Goal: Communication & Community: Connect with others

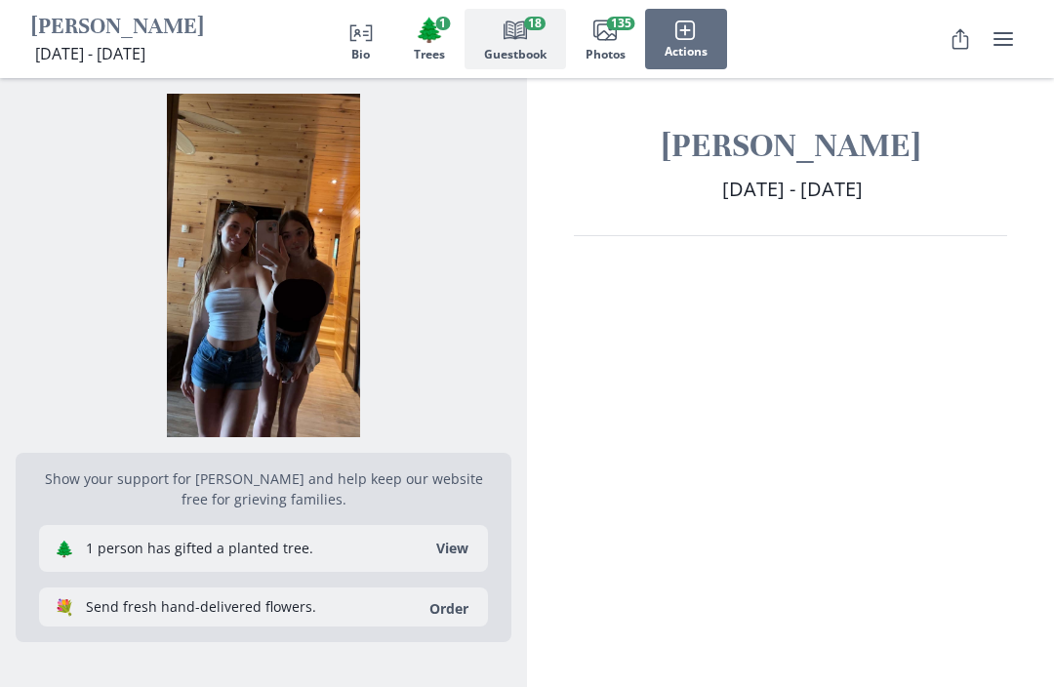
scroll to position [2323, 0]
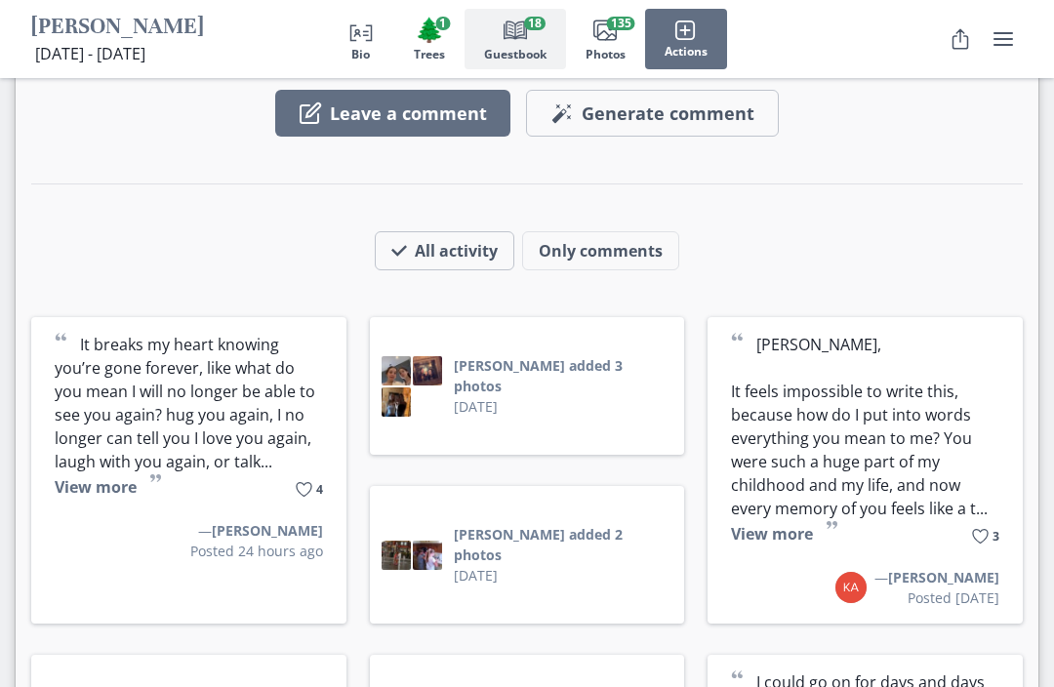
click at [84, 476] on button "View more" at bounding box center [96, 486] width 82 height 21
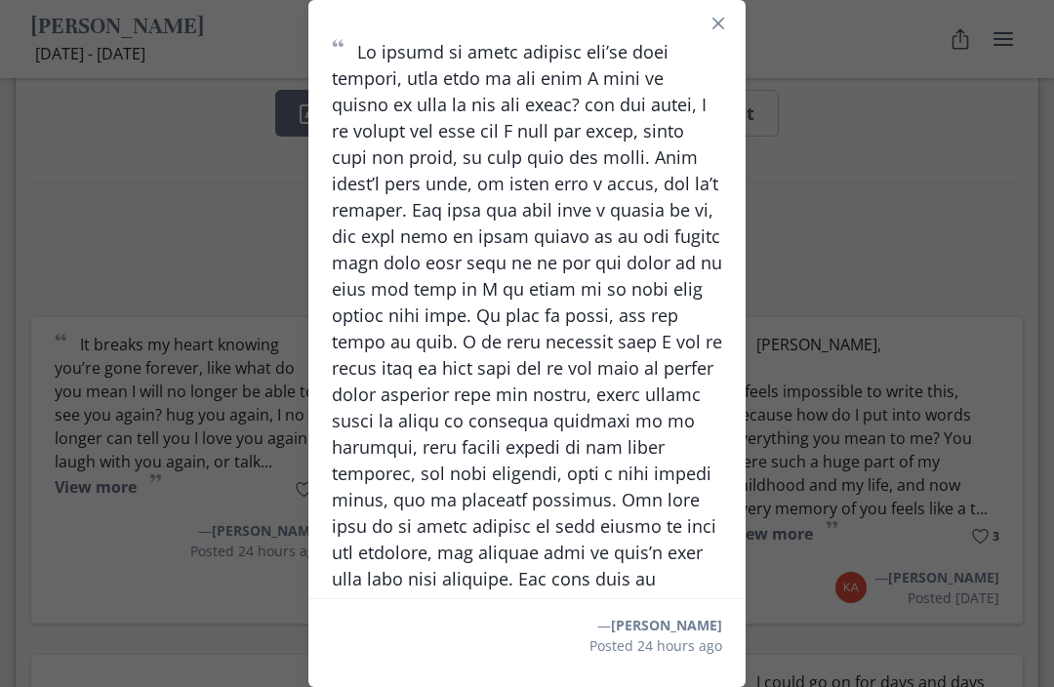
click at [76, 390] on div "“ ” 4 — [PERSON_NAME] Posted 24 hours ago" at bounding box center [527, 343] width 1054 height 687
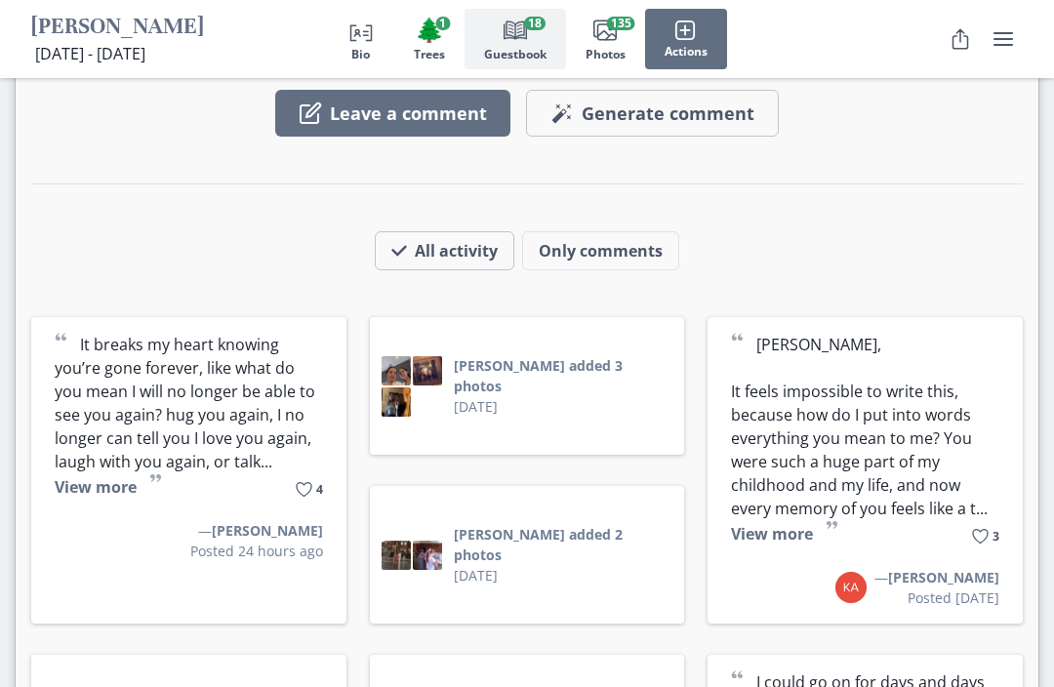
click at [765, 523] on button "View more" at bounding box center [772, 533] width 82 height 21
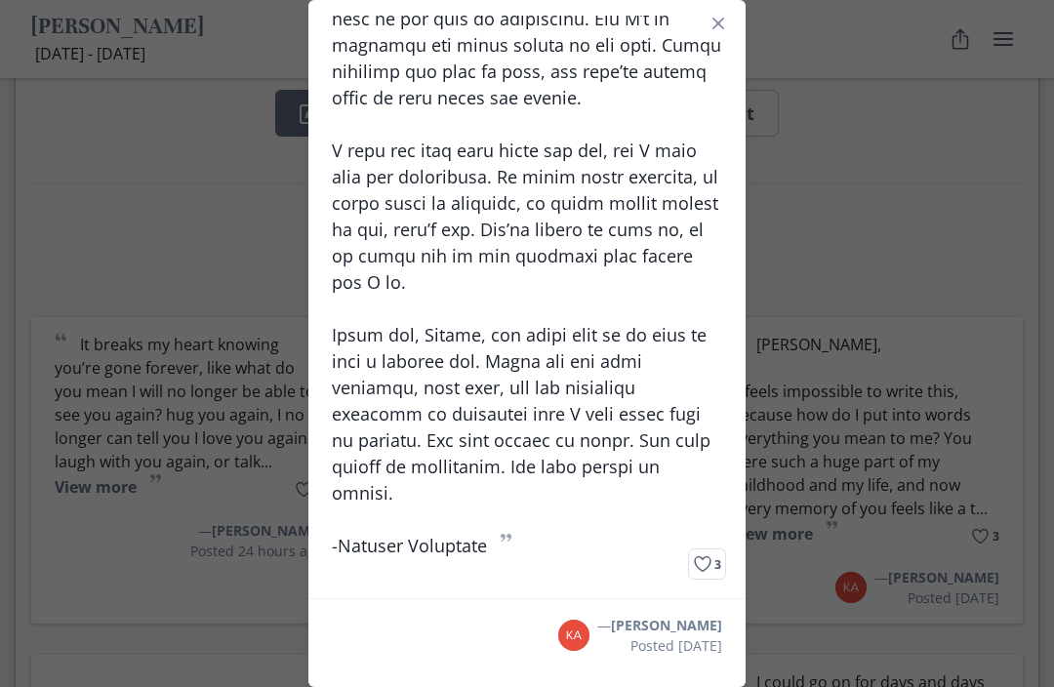
scroll to position [1508, 0]
click at [819, 578] on div "“ ” 3 — [PERSON_NAME] Posted [DATE]" at bounding box center [527, 343] width 1054 height 687
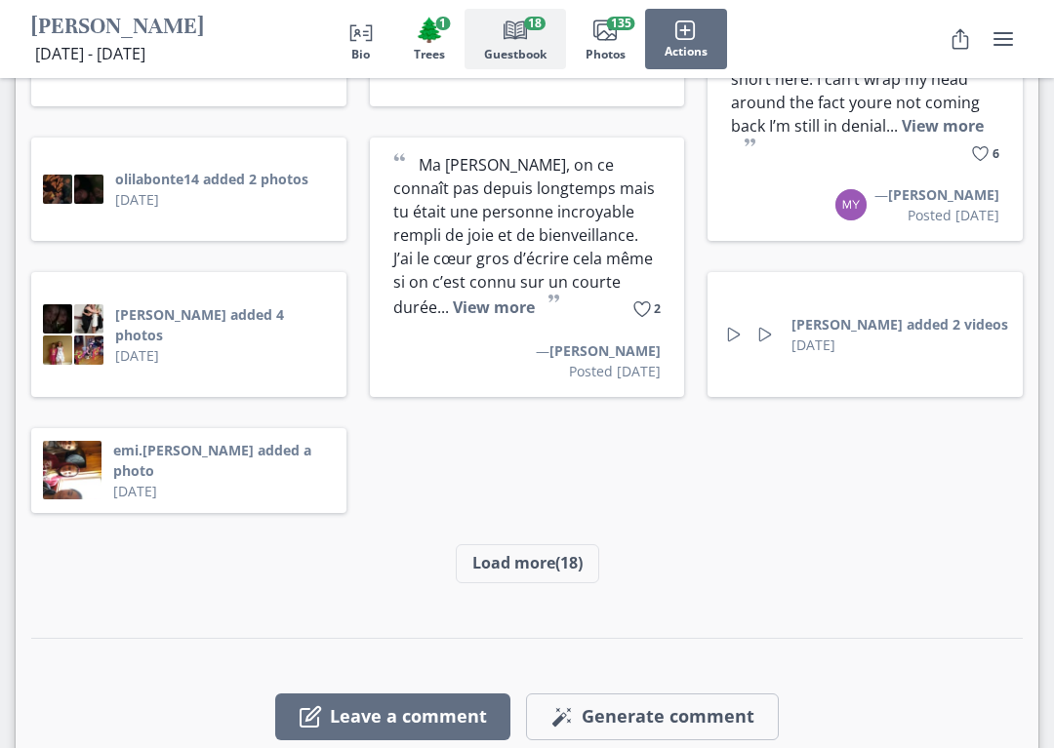
scroll to position [2999, 0]
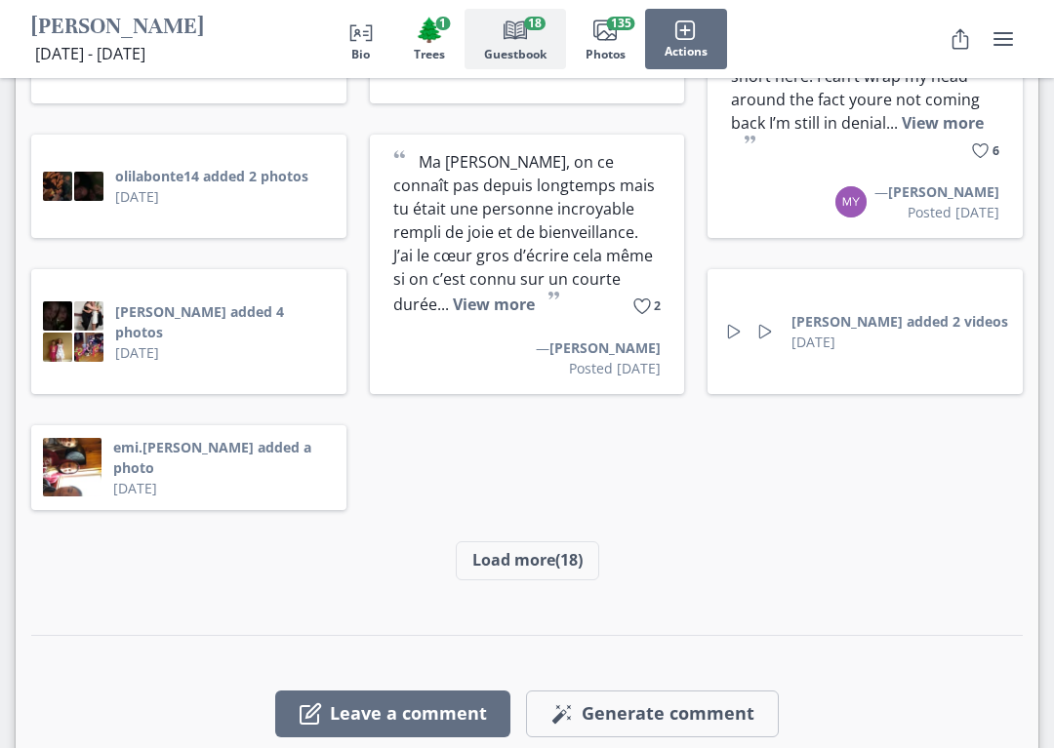
click at [547, 541] on button "Load more (18)" at bounding box center [527, 560] width 143 height 39
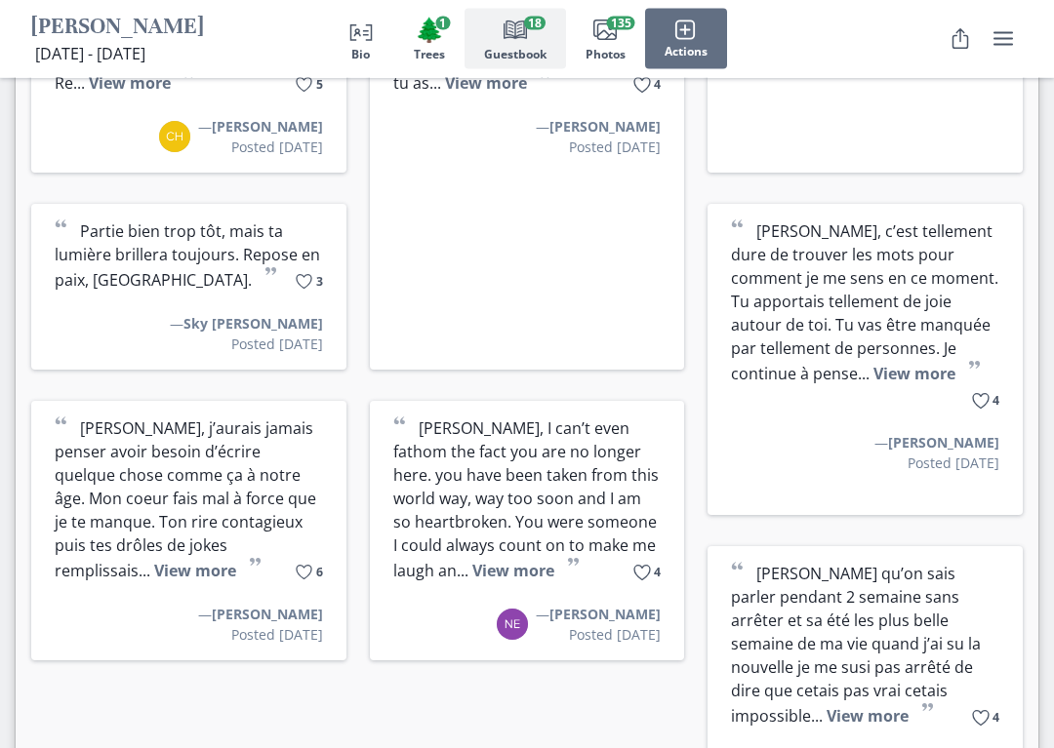
scroll to position [3847, 0]
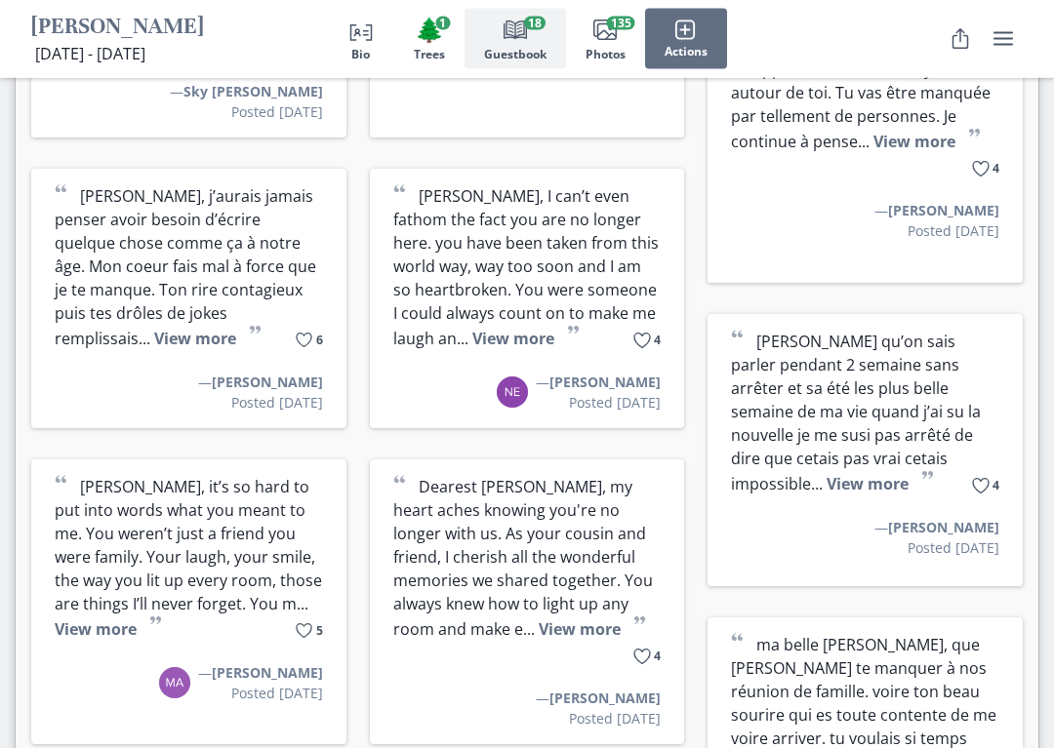
scroll to position [4083, 0]
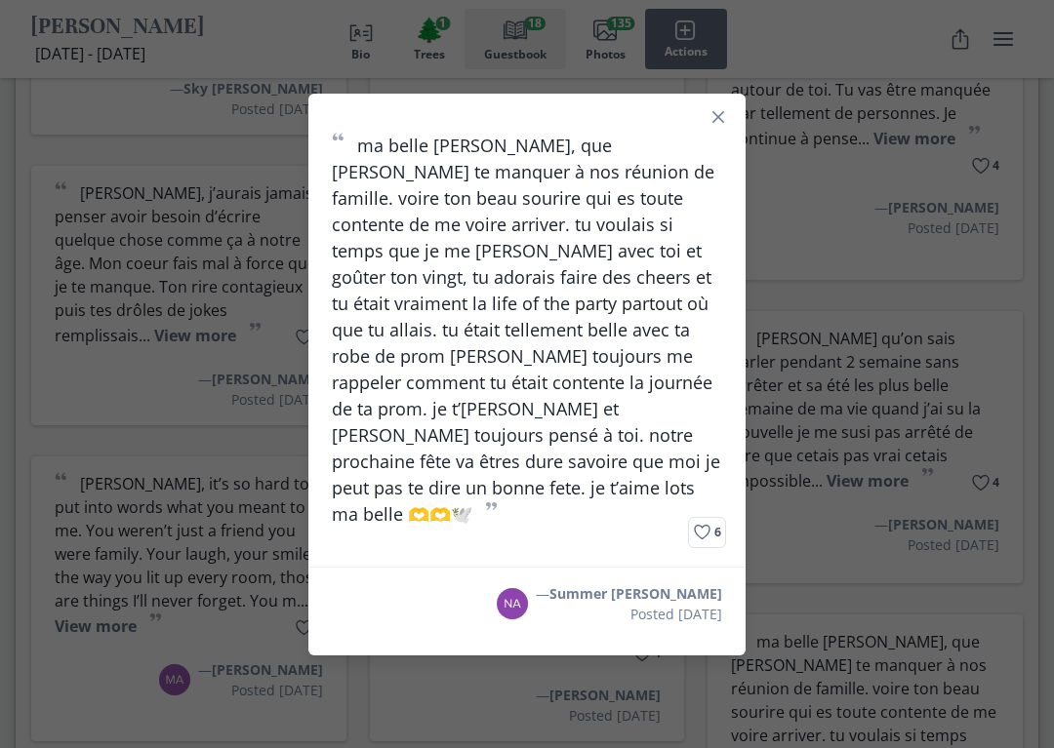
click at [245, 565] on div "“ ma belle audrie, que je vais te manquer à nos réunion de famille. voire ton b…" at bounding box center [527, 374] width 1054 height 748
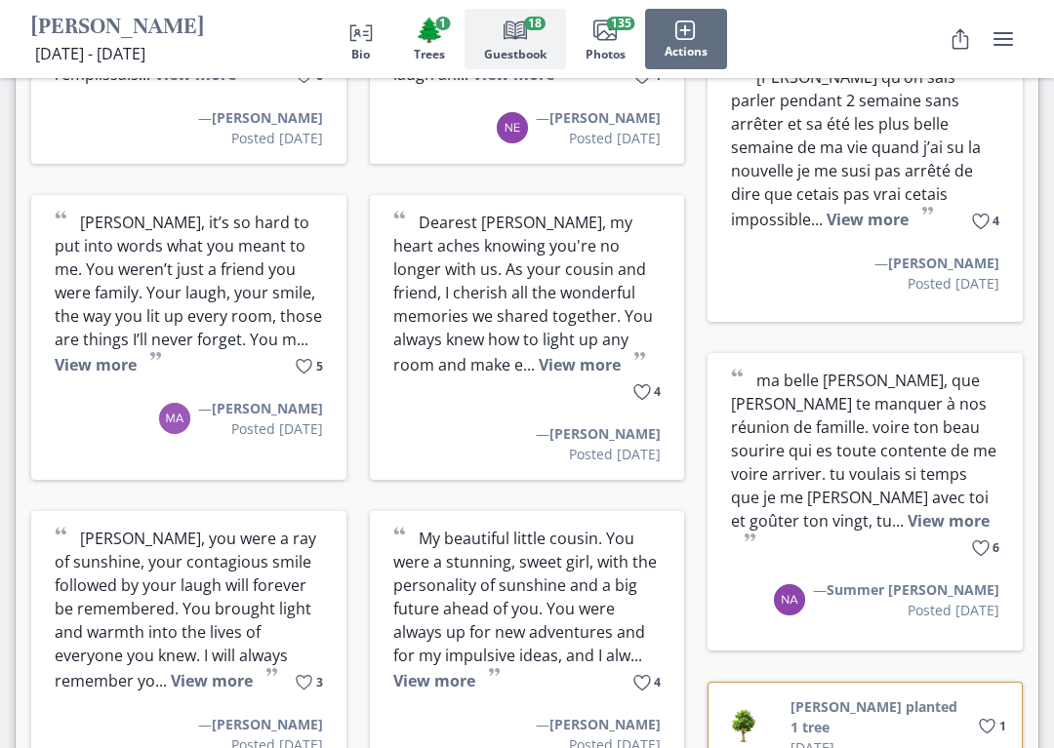
scroll to position [4362, 0]
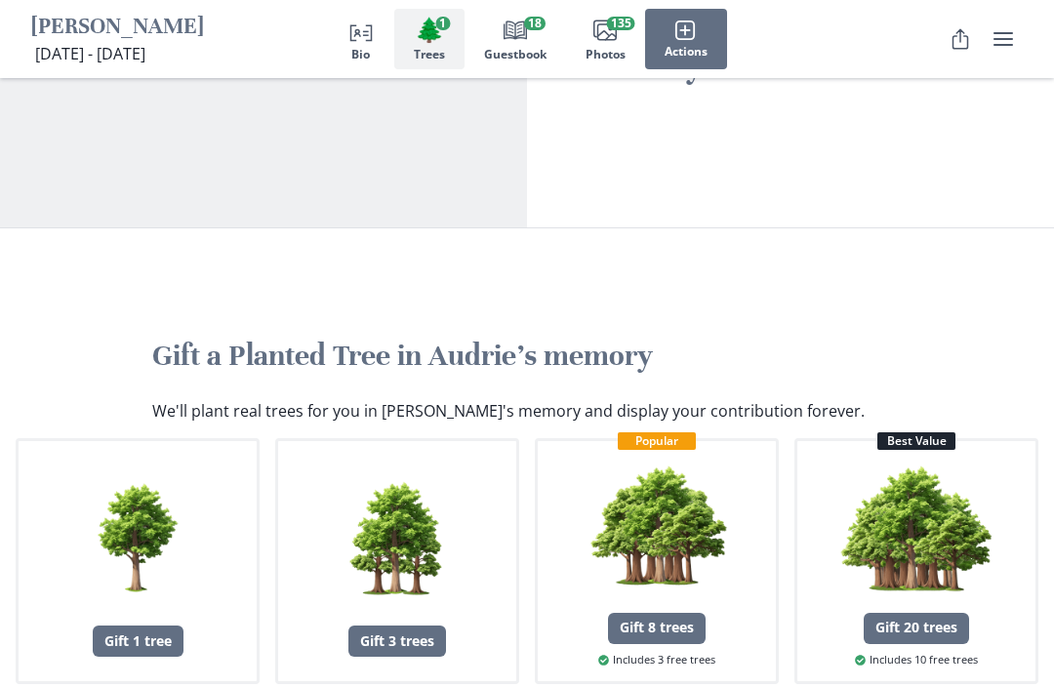
click at [434, 39] on span "🌲" at bounding box center [429, 30] width 29 height 28
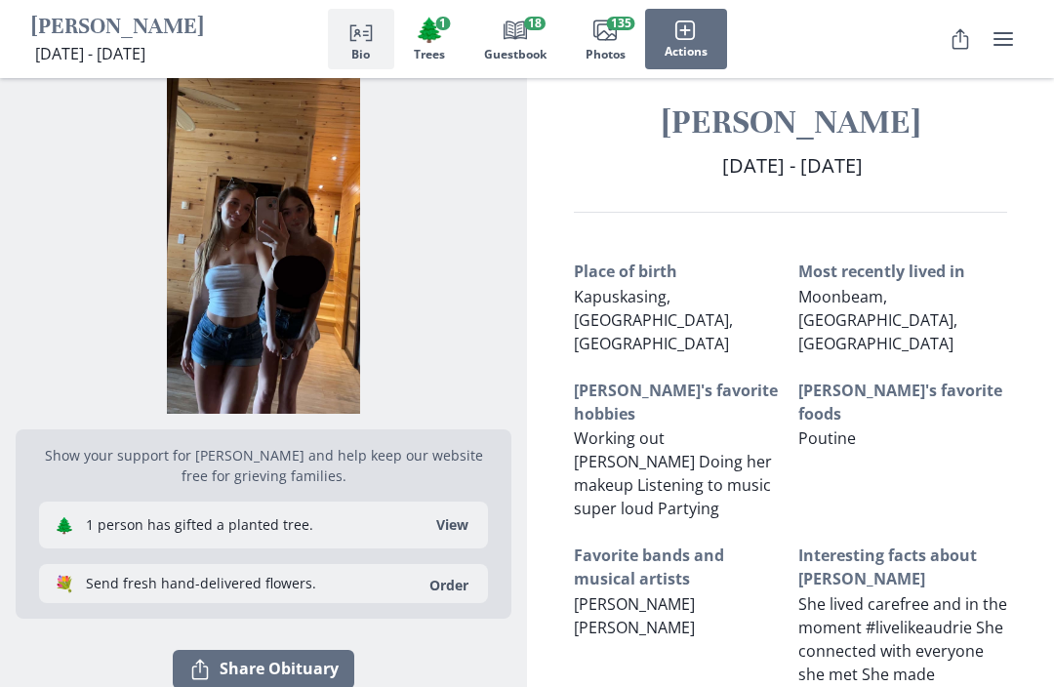
scroll to position [0, 0]
